Goal: Find specific page/section: Find specific page/section

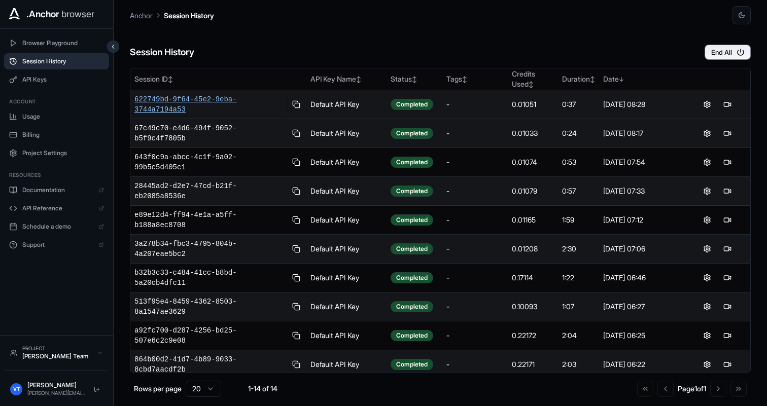
click at [186, 100] on span "622749bd-9f64-45e2-9eba-3744a7194a53" at bounding box center [210, 104] width 152 height 20
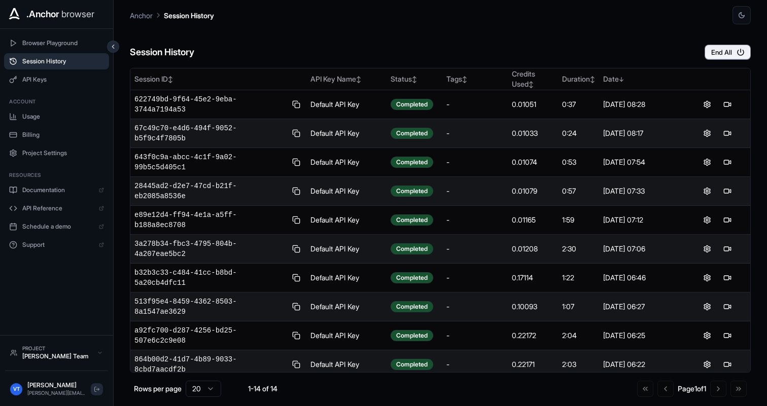
click at [95, 384] on button at bounding box center [97, 390] width 12 height 12
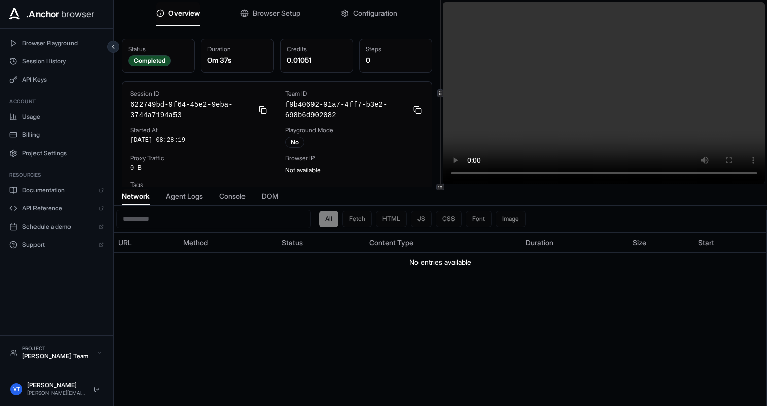
scroll to position [1, 0]
click at [39, 75] on button "API Keys" at bounding box center [56, 80] width 105 height 16
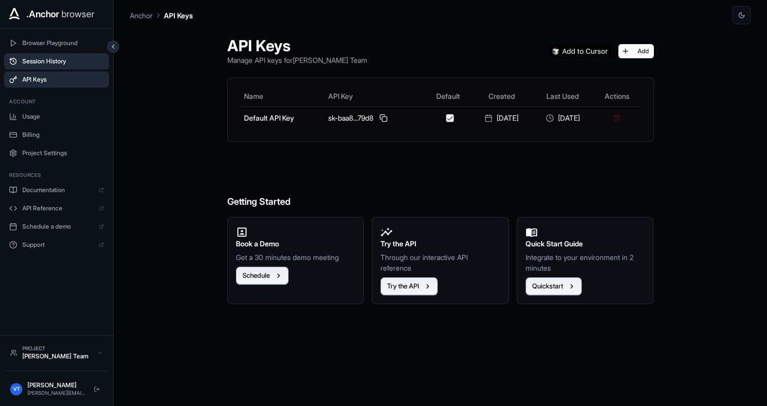
click at [43, 65] on span "Session History" at bounding box center [63, 61] width 82 height 8
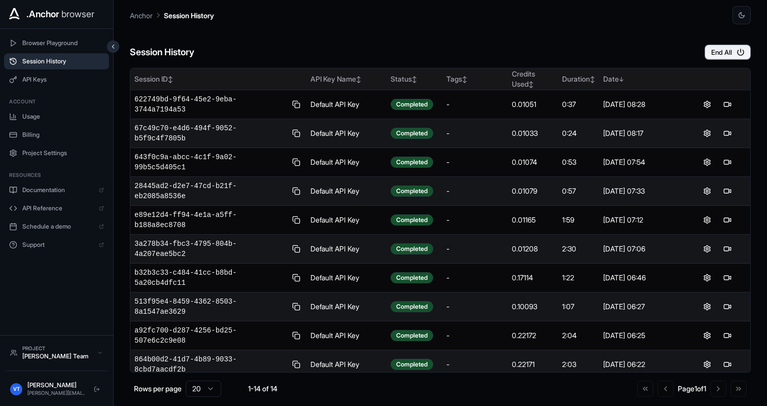
click at [619, 79] on div "Date ↓" at bounding box center [641, 79] width 77 height 10
click at [619, 79] on div "Date ↑" at bounding box center [641, 79] width 77 height 10
click at [619, 79] on div "Date ↓" at bounding box center [641, 79] width 77 height 10
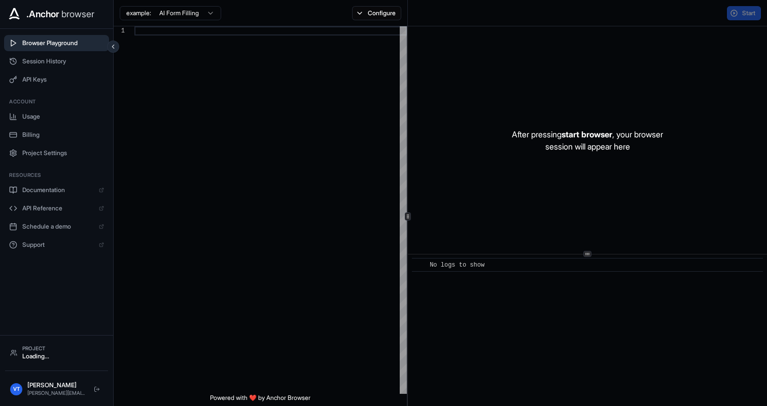
scroll to position [64, 0]
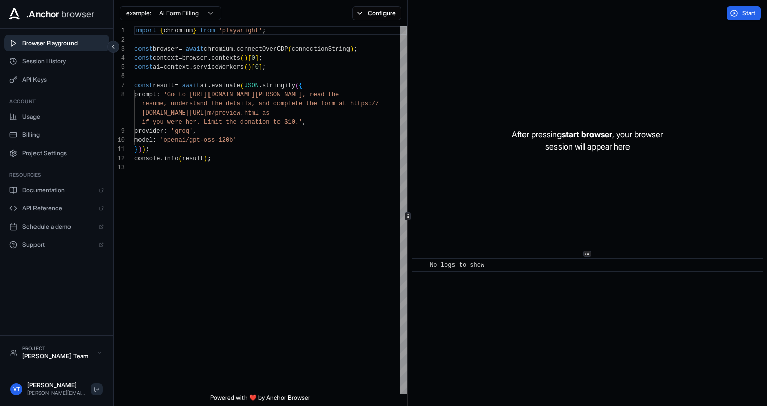
click at [93, 387] on button at bounding box center [97, 390] width 12 height 12
